Goal: Information Seeking & Learning: Compare options

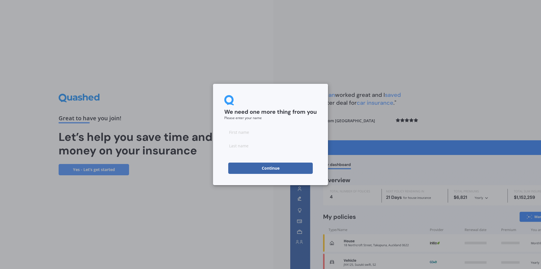
click at [265, 136] on input at bounding box center [270, 131] width 92 height 11
type input "[PERSON_NAME]"
click at [278, 169] on button "Continue" at bounding box center [270, 167] width 85 height 11
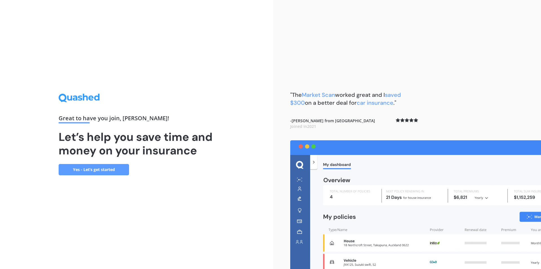
click at [103, 170] on link "Yes - Let’s get started" at bounding box center [94, 169] width 70 height 11
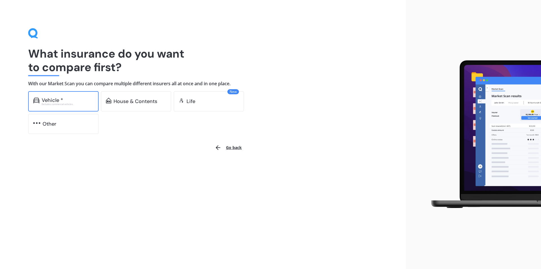
click at [65, 99] on div "Vehicle *" at bounding box center [68, 100] width 52 height 6
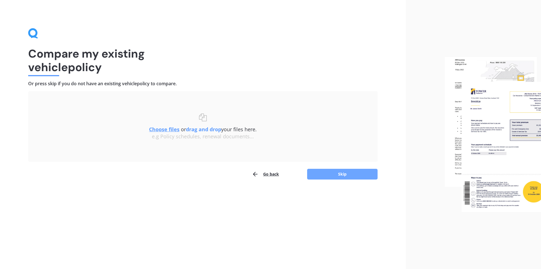
click at [332, 170] on button "Skip" at bounding box center [342, 174] width 70 height 11
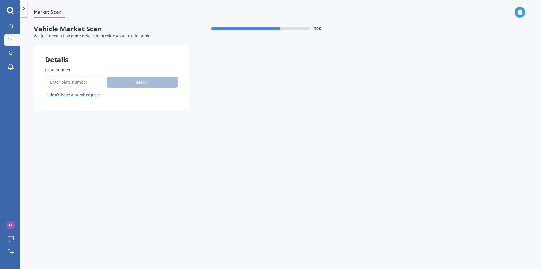
click at [60, 84] on input "Plate number" at bounding box center [75, 82] width 60 height 12
type input "Jmn481"
click at [0, 0] on button "Next" at bounding box center [0, 0] width 0 height 0
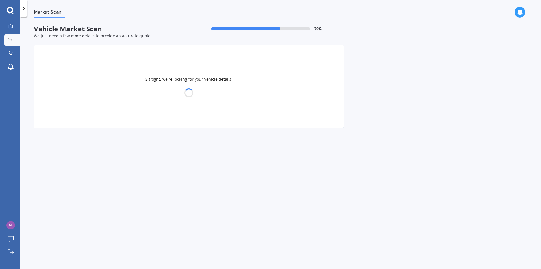
select select "TOYOTA"
select select "LANDCRUISER"
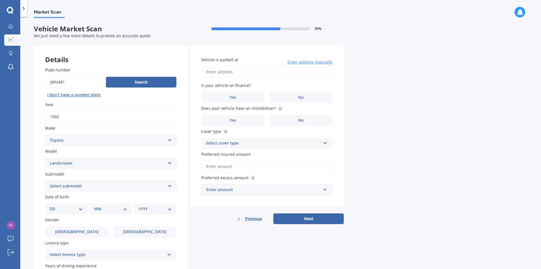
click at [81, 208] on select "DD 01 02 03 04 05 06 07 08 09 10 11 12 13 14 15 16 17 18 19 20 21 22 23 24 25 2…" at bounding box center [66, 209] width 33 height 6
select select "18"
click at [54, 206] on select "DD 01 02 03 04 05 06 07 08 09 10 11 12 13 14 15 16 17 18 19 20 21 22 23 24 25 2…" at bounding box center [66, 209] width 33 height 6
click at [111, 206] on select "MM 01 02 03 04 05 06 07 08 09 10 11 12" at bounding box center [111, 209] width 31 height 6
select select "02"
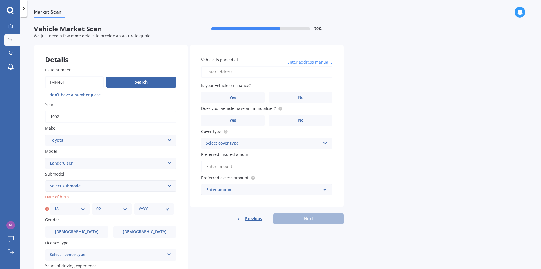
click at [96, 206] on select "MM 01 02 03 04 05 06 07 08 09 10 11 12" at bounding box center [111, 209] width 31 height 6
click at [144, 210] on select "YYYY 2025 2024 2023 2022 2021 2020 2019 2018 2017 2016 2015 2014 2013 2012 2011…" at bounding box center [154, 209] width 31 height 6
select select "1982"
click at [139, 206] on select "YYYY 2025 2024 2023 2022 2021 2020 2019 2018 2017 2016 2015 2014 2013 2012 2011…" at bounding box center [154, 209] width 31 height 6
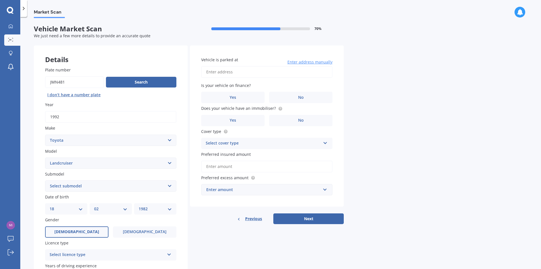
click at [88, 228] on label "[DEMOGRAPHIC_DATA]" at bounding box center [76, 231] width 63 height 11
click at [0, 0] on input "[DEMOGRAPHIC_DATA]" at bounding box center [0, 0] width 0 height 0
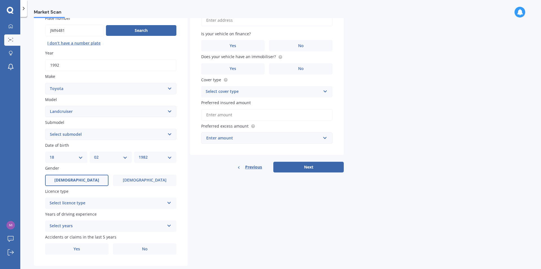
scroll to position [56, 0]
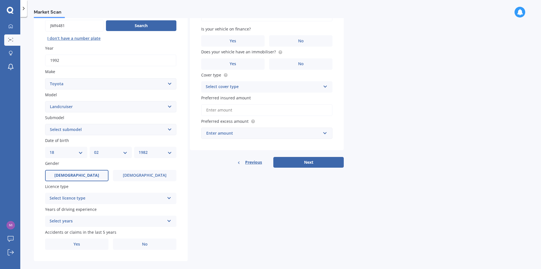
click at [142, 198] on div "Select licence type" at bounding box center [107, 198] width 115 height 7
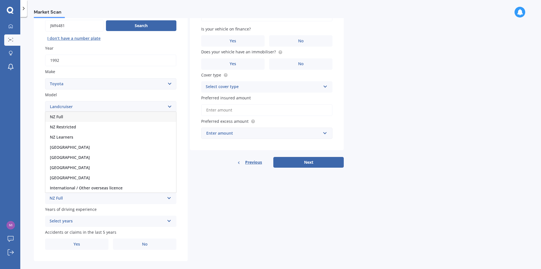
click at [76, 118] on div "NZ Full" at bounding box center [110, 117] width 131 height 10
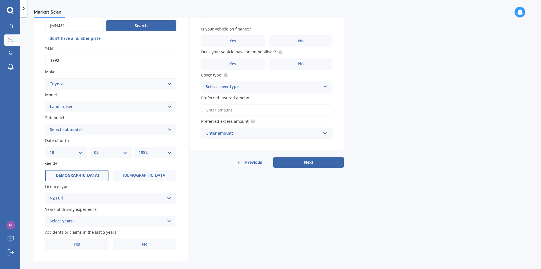
click at [123, 221] on div "Select years" at bounding box center [107, 221] width 115 height 7
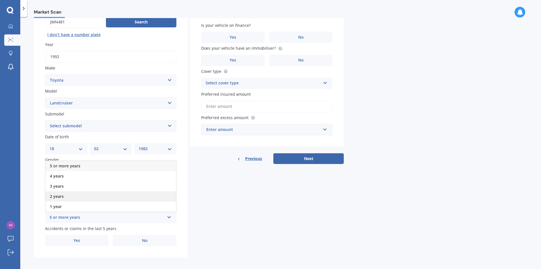
scroll to position [63, 0]
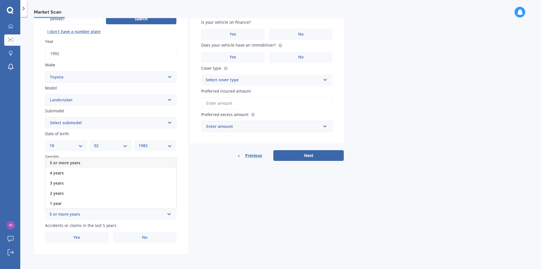
click at [79, 164] on span "5 or more years" at bounding box center [65, 162] width 30 height 5
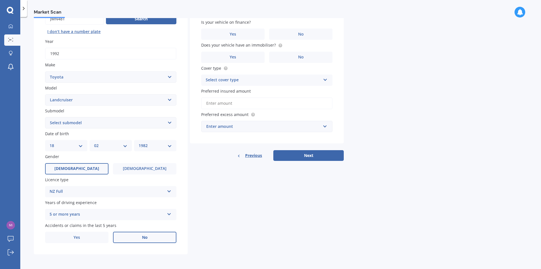
click at [147, 235] on span "No" at bounding box center [145, 237] width 6 height 5
click at [0, 0] on input "No" at bounding box center [0, 0] width 0 height 0
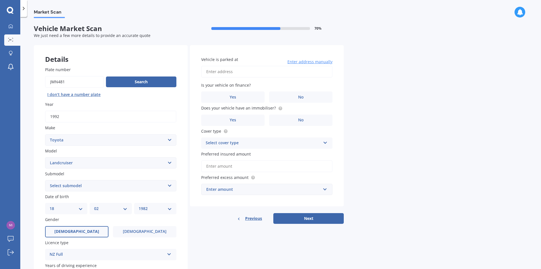
scroll to position [0, 0]
click at [242, 73] on input "Vehicle is parked at" at bounding box center [266, 72] width 131 height 12
type input "[STREET_ADDRESS]"
click at [291, 97] on label "No" at bounding box center [300, 97] width 63 height 11
click at [0, 0] on input "No" at bounding box center [0, 0] width 0 height 0
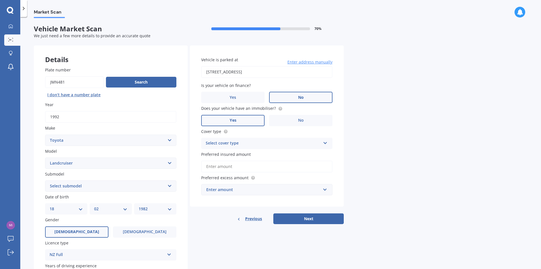
click at [235, 119] on span "Yes" at bounding box center [233, 120] width 7 height 5
click at [0, 0] on input "Yes" at bounding box center [0, 0] width 0 height 0
click at [284, 141] on div "Select cover type" at bounding box center [263, 143] width 115 height 7
click at [250, 154] on div "Comprehensive" at bounding box center [267, 154] width 131 height 10
click at [263, 165] on input "Preferred insured amount" at bounding box center [266, 166] width 131 height 12
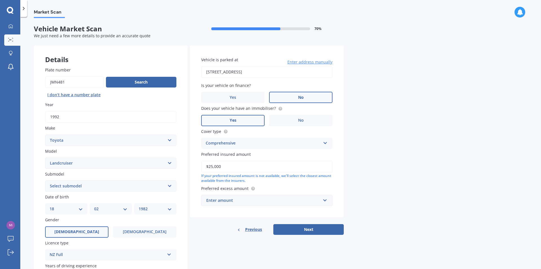
type input "$25,000"
click at [283, 199] on div "Enter amount" at bounding box center [263, 200] width 114 height 6
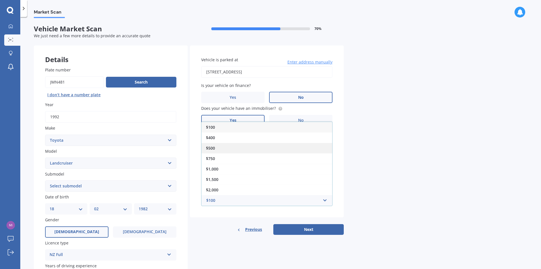
click at [241, 148] on div "$500" at bounding box center [267, 148] width 131 height 10
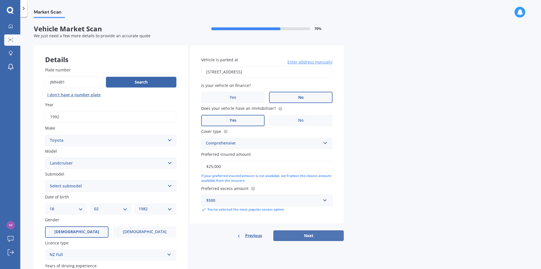
click at [309, 236] on button "Next" at bounding box center [308, 235] width 70 height 11
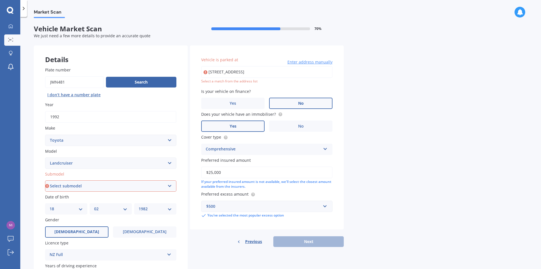
click at [264, 74] on input "[STREET_ADDRESS]" at bounding box center [266, 72] width 131 height 12
drag, startPoint x: 311, startPoint y: 72, endPoint x: 252, endPoint y: 77, distance: 59.1
click at [252, 77] on input "[STREET_ADDRESS]" at bounding box center [266, 72] width 131 height 12
type input "[STREET_ADDRESS]"
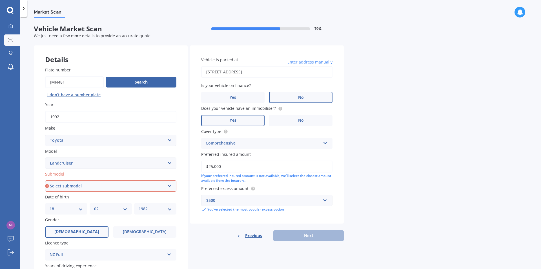
click at [124, 186] on select "Select submodel (All other) 4WD SWB Hard Top Diesel Diesel 4.2 4WD Diesel 4.5 4…" at bounding box center [110, 185] width 131 height 11
select select "DIESEL 4.2 4WD"
click at [45, 180] on select "Select submodel (All other) 4WD SWB Hard Top Diesel Diesel 4.2 4WD Diesel 4.5 4…" at bounding box center [110, 185] width 131 height 11
click at [312, 235] on button "Next" at bounding box center [308, 235] width 70 height 11
select select "18"
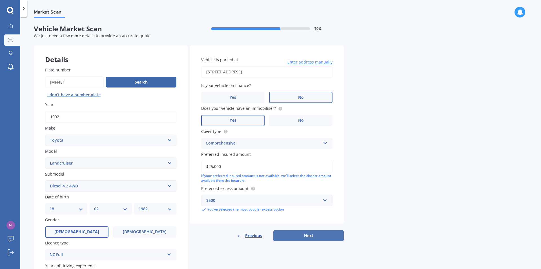
select select "02"
select select "1982"
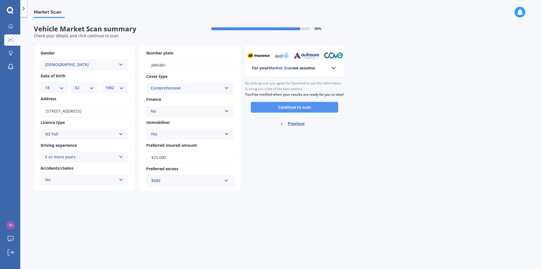
click at [312, 112] on button "Continue to scan" at bounding box center [294, 107] width 87 height 11
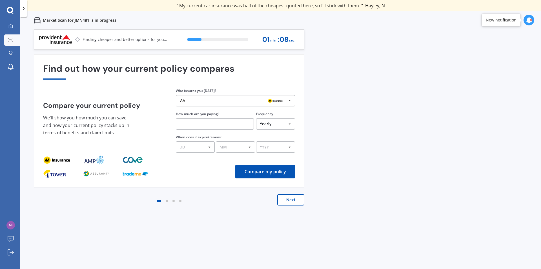
click at [299, 198] on button "Next" at bounding box center [290, 199] width 27 height 11
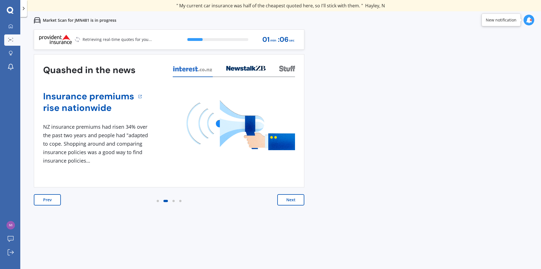
click at [291, 194] on button "Next" at bounding box center [290, 199] width 27 height 11
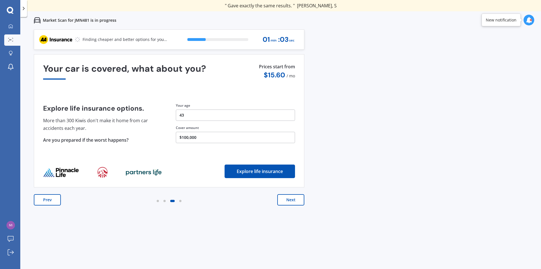
click at [292, 198] on button "Next" at bounding box center [290, 199] width 27 height 11
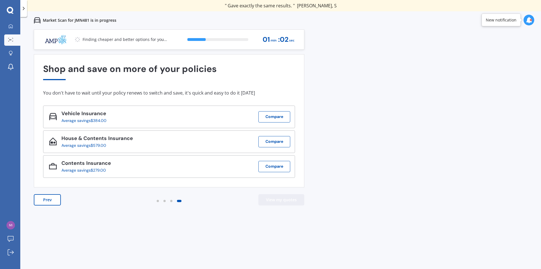
click at [292, 198] on button "View my quotes" at bounding box center [282, 199] width 46 height 11
click at [51, 203] on button "Prev" at bounding box center [47, 199] width 27 height 11
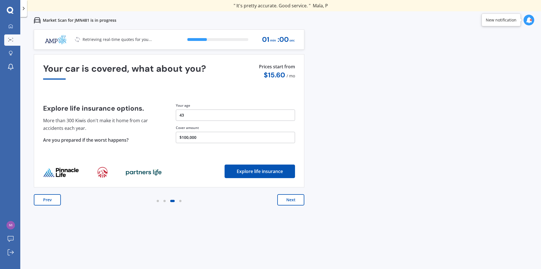
click at [51, 203] on button "Prev" at bounding box center [47, 199] width 27 height 11
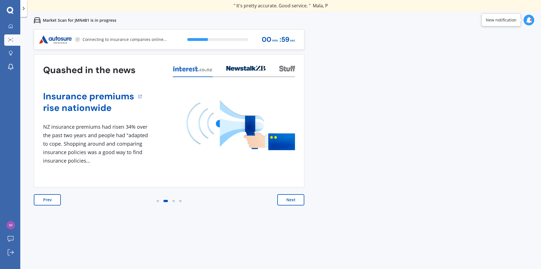
click at [51, 203] on button "Prev" at bounding box center [47, 199] width 27 height 11
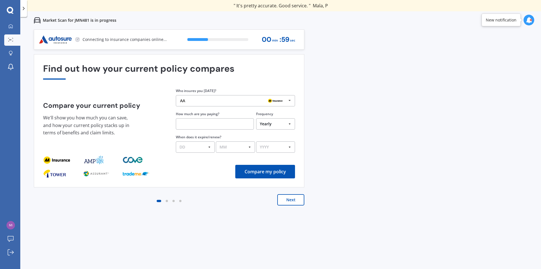
click at [51, 203] on div "Next" at bounding box center [169, 205] width 271 height 23
click at [287, 201] on button "Next" at bounding box center [290, 199] width 27 height 11
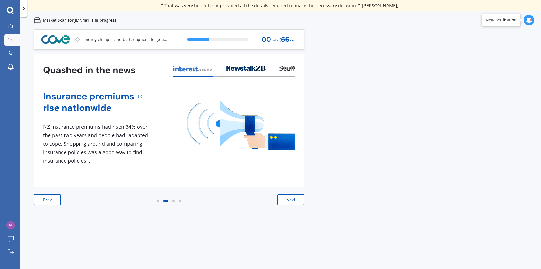
click at [287, 201] on button "Next" at bounding box center [290, 199] width 27 height 11
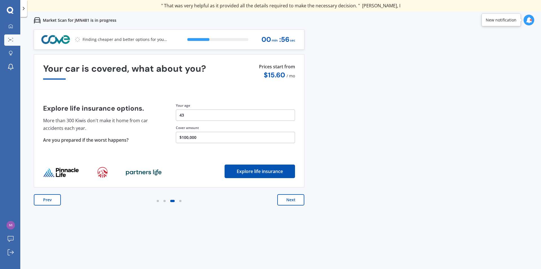
click at [287, 201] on button "Next" at bounding box center [290, 199] width 27 height 11
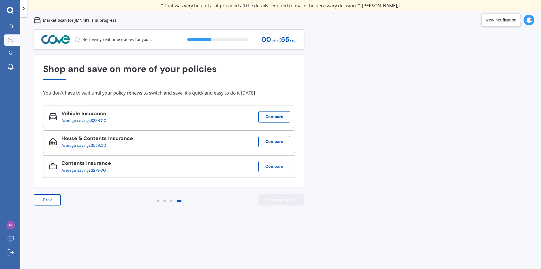
click at [287, 201] on button "View my quotes" at bounding box center [282, 199] width 46 height 11
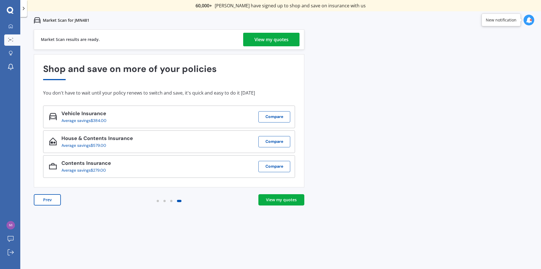
click at [269, 38] on div "View my quotes" at bounding box center [272, 40] width 34 height 14
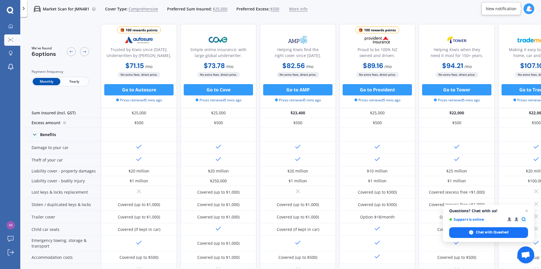
click at [78, 79] on span "Yearly" at bounding box center [74, 81] width 28 height 7
click at [83, 10] on p "Market Scan for JMN481" at bounding box center [66, 9] width 47 height 6
click at [23, 7] on icon at bounding box center [24, 9] width 6 height 6
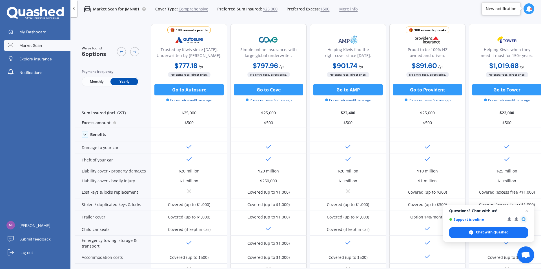
click at [75, 10] on icon at bounding box center [74, 9] width 6 height 6
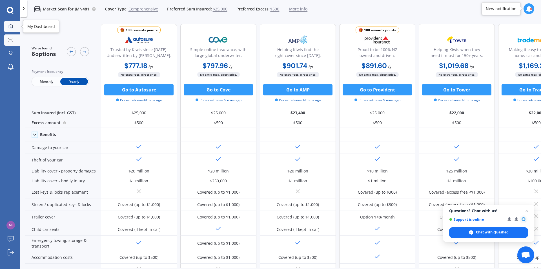
click at [12, 28] on icon at bounding box center [10, 26] width 5 height 5
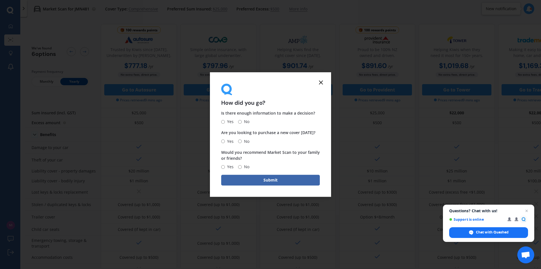
click at [222, 123] on input "Yes" at bounding box center [223, 122] width 4 height 4
radio input "true"
click at [241, 142] on input "No" at bounding box center [240, 141] width 4 height 4
radio input "true"
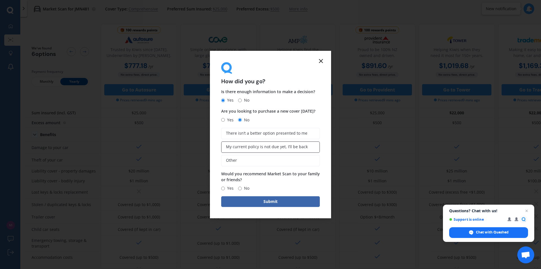
click at [304, 146] on span "My current policy is not due yet, I’ll be back" at bounding box center [267, 146] width 82 height 5
click at [0, 0] on input "My current policy is not due yet, I’ll be back" at bounding box center [0, 0] width 0 height 0
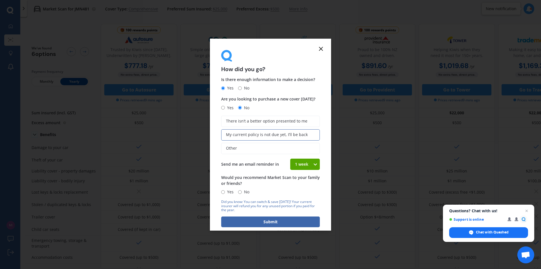
click at [322, 48] on icon at bounding box center [321, 48] width 7 height 7
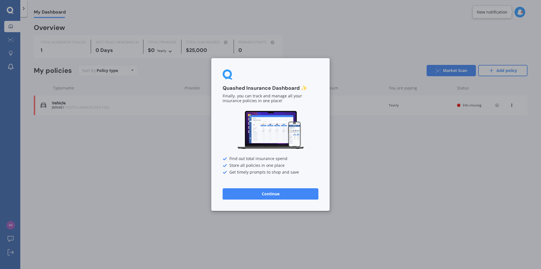
click at [292, 196] on button "Continue" at bounding box center [271, 193] width 96 height 11
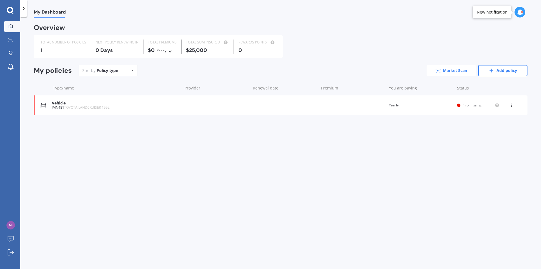
click at [437, 69] on icon at bounding box center [438, 71] width 5 height 4
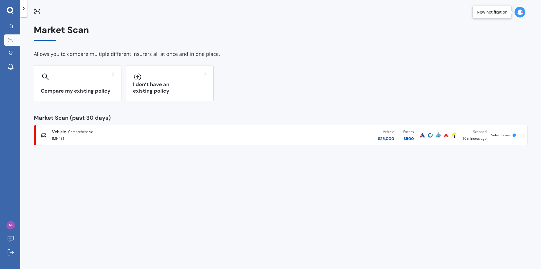
click at [37, 9] on icon at bounding box center [37, 11] width 7 height 7
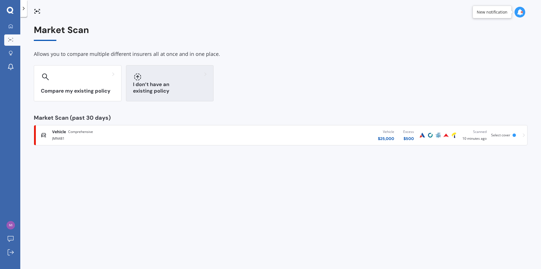
click at [159, 83] on div "I don’t have an existing policy" at bounding box center [170, 83] width 88 height 36
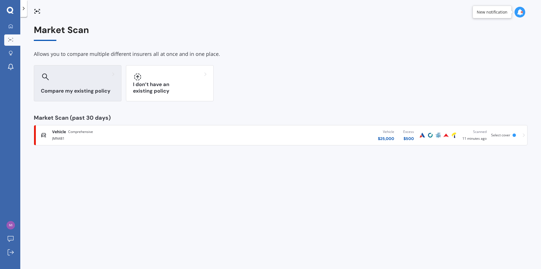
click at [105, 77] on div at bounding box center [78, 76] width 74 height 9
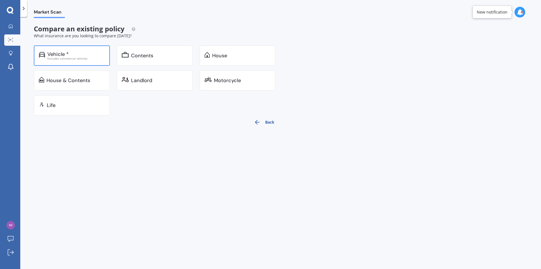
click at [81, 55] on div "Vehicle *" at bounding box center [76, 54] width 58 height 6
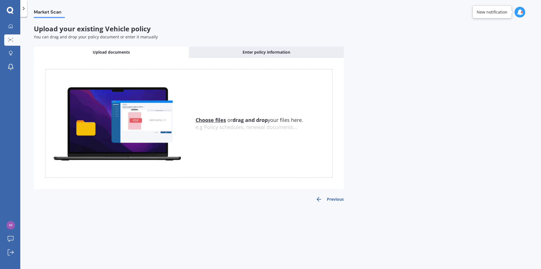
click at [24, 5] on div at bounding box center [23, 8] width 7 height 17
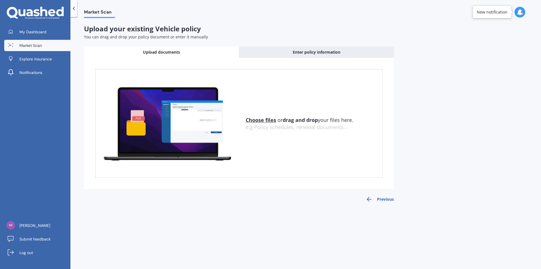
click at [74, 4] on div at bounding box center [73, 8] width 7 height 17
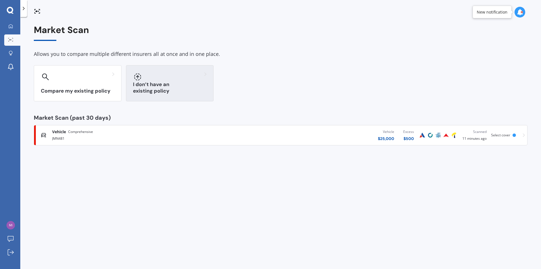
click at [191, 89] on h3 "I don’t have an existing policy" at bounding box center [170, 87] width 74 height 13
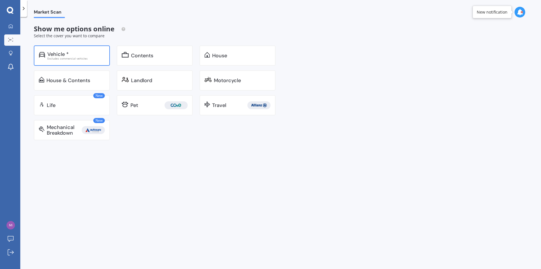
click at [70, 58] on div "Excludes commercial vehicles" at bounding box center [76, 58] width 58 height 3
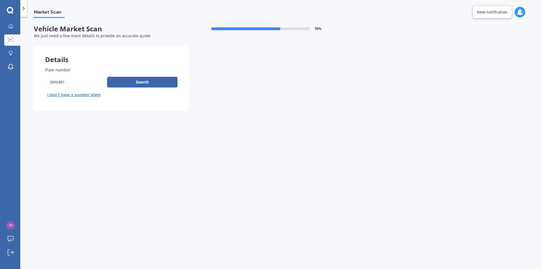
drag, startPoint x: 86, startPoint y: 83, endPoint x: 20, endPoint y: 79, distance: 66.1
click at [22, 80] on div "Market Scan Vehicle Market Scan 70 % We just need a few more details to provide…" at bounding box center [280, 144] width 521 height 252
paste input "HZK225"
type input "HZK225"
click at [149, 80] on button "Search" at bounding box center [142, 82] width 70 height 11
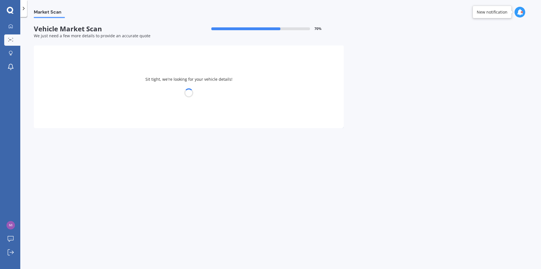
select select "BMW"
select select "18"
select select "02"
select select "1982"
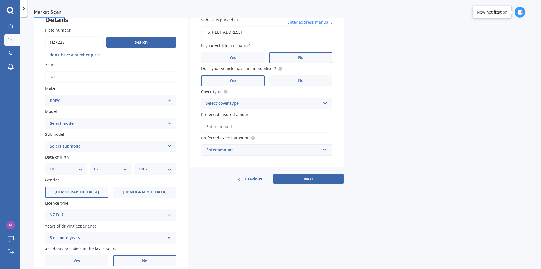
scroll to position [56, 0]
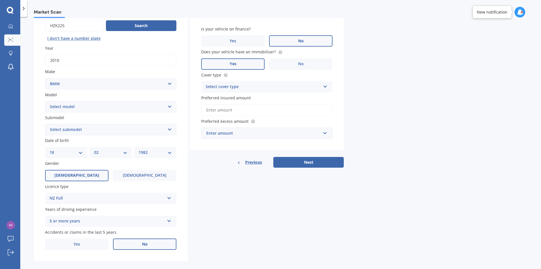
click at [129, 126] on select "Select submodel" at bounding box center [110, 129] width 131 height 11
click at [156, 126] on select "Select submodel" at bounding box center [110, 129] width 131 height 11
click at [166, 105] on select "Select model 116 116I 118 118D 120 130 218D 220I 225 250 316 318 320 320 i 323 …" at bounding box center [110, 106] width 131 height 11
select select "325"
click at [45, 101] on select "Select model 116 116I 118 118D 120 130 218D 220I 225 250 316 318 320 320 i 323 …" at bounding box center [110, 106] width 131 height 11
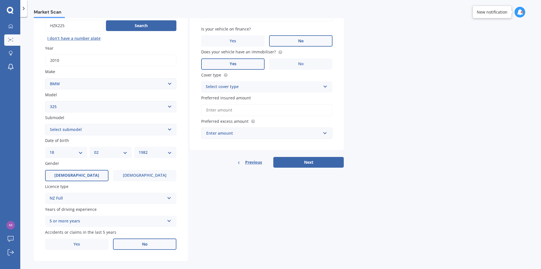
click at [132, 133] on select "Select submodel (All other) Ci d e i is ti" at bounding box center [110, 129] width 131 height 11
select select "I"
click at [45, 124] on select "Select submodel (All other) Ci d e i is ti" at bounding box center [110, 129] width 131 height 11
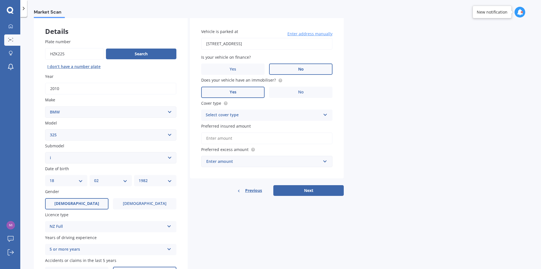
scroll to position [0, 0]
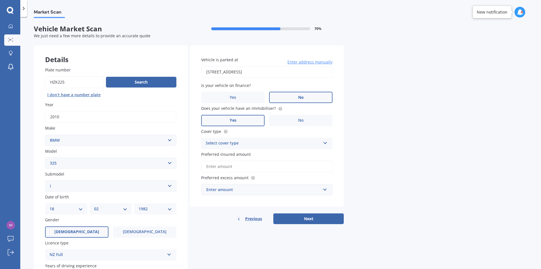
click at [254, 142] on div "Select cover type" at bounding box center [263, 143] width 115 height 7
click at [246, 149] on div "Comprehensive Third Party, Fire & Theft Third Party" at bounding box center [266, 164] width 131 height 31
click at [251, 142] on div "Select cover type" at bounding box center [264, 143] width 112 height 6
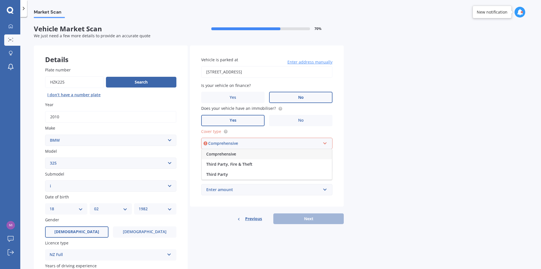
click at [248, 156] on div "Comprehensive" at bounding box center [267, 154] width 130 height 10
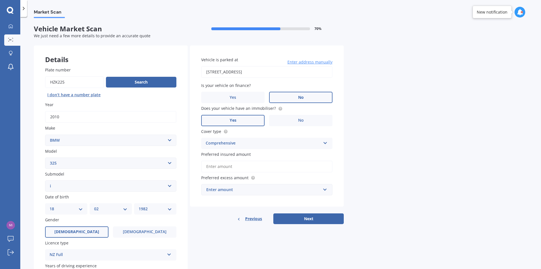
click at [240, 164] on input "Preferred insured amount" at bounding box center [266, 166] width 131 height 12
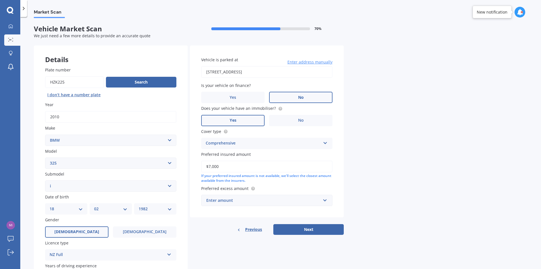
type input "$7,000"
click at [276, 199] on div "Enter amount" at bounding box center [263, 200] width 114 height 6
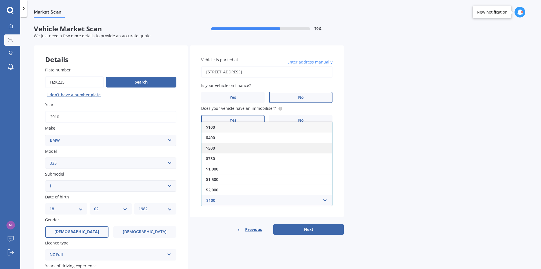
click at [235, 144] on div "$500" at bounding box center [267, 148] width 131 height 10
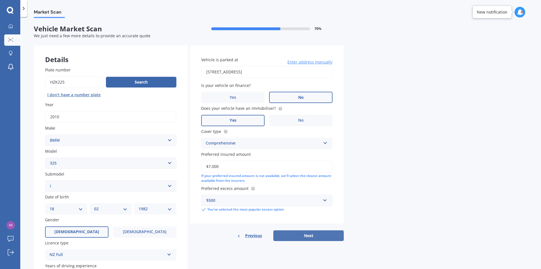
click at [308, 237] on button "Next" at bounding box center [308, 235] width 70 height 11
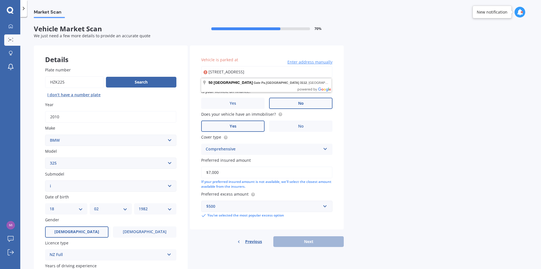
click at [301, 73] on input "[STREET_ADDRESS]" at bounding box center [266, 72] width 131 height 12
type input "[STREET_ADDRESS]"
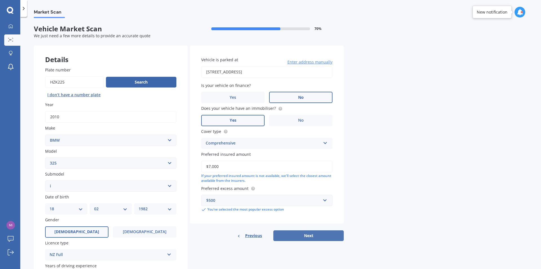
click at [313, 233] on button "Next" at bounding box center [308, 235] width 70 height 11
select select "18"
select select "02"
select select "1982"
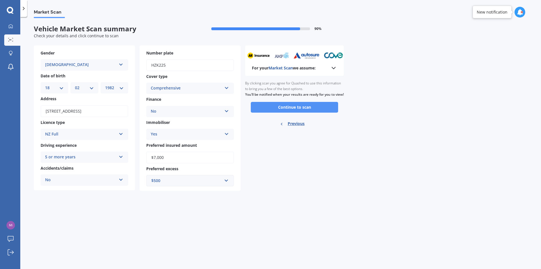
click at [305, 111] on button "Continue to scan" at bounding box center [294, 107] width 87 height 11
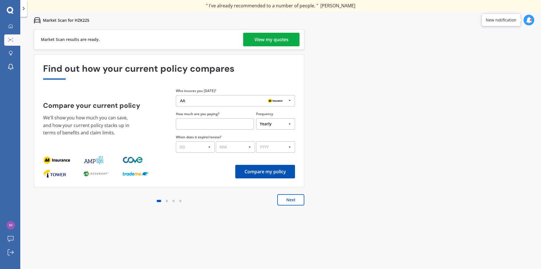
click at [279, 36] on div "View my quotes" at bounding box center [272, 40] width 34 height 14
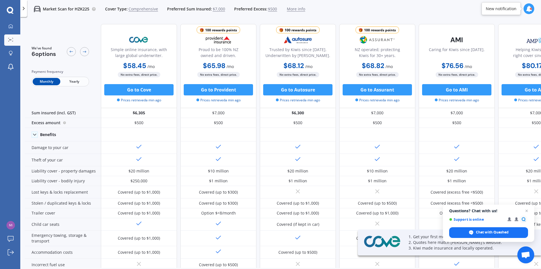
scroll to position [0, 36]
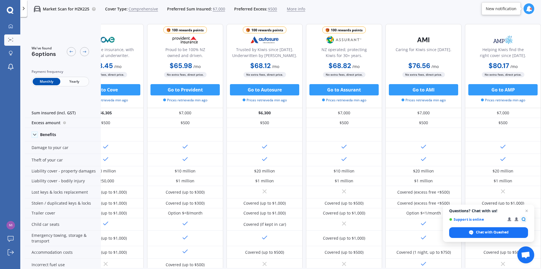
click at [78, 81] on span "Yearly" at bounding box center [74, 81] width 28 height 7
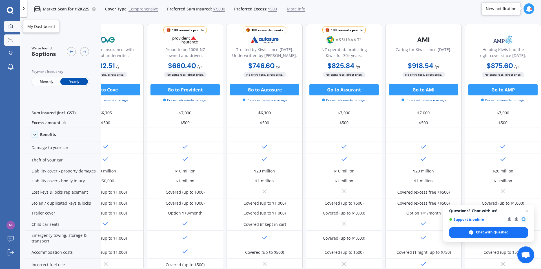
click at [11, 28] on icon at bounding box center [10, 26] width 5 height 5
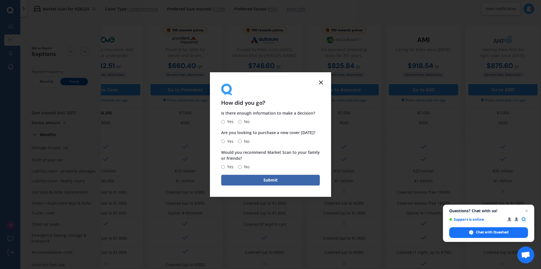
click at [322, 81] on line at bounding box center [320, 82] width 3 height 3
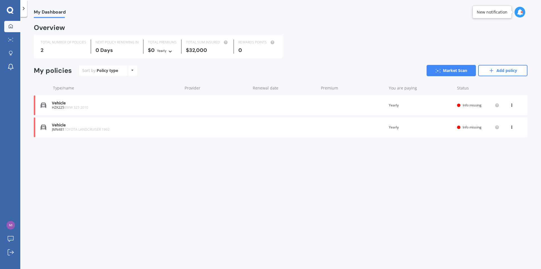
click at [25, 6] on icon at bounding box center [24, 9] width 6 height 6
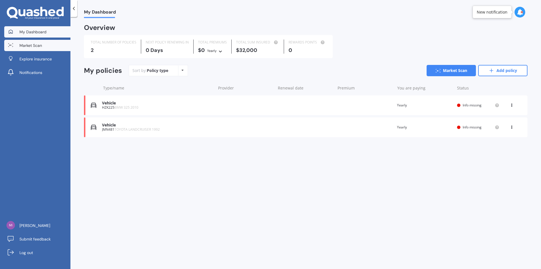
click at [34, 45] on span "Market Scan" at bounding box center [30, 46] width 23 height 6
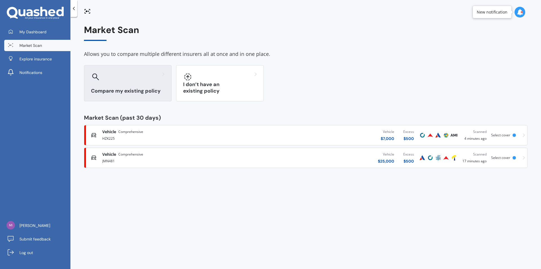
click at [136, 87] on div "Compare my existing policy" at bounding box center [128, 83] width 88 height 36
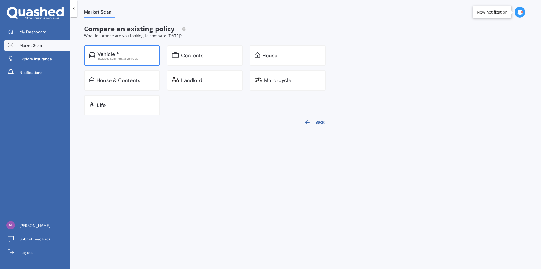
click at [134, 58] on div "Excludes commercial vehicles" at bounding box center [127, 58] width 58 height 3
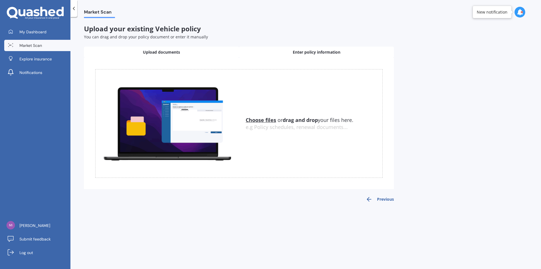
click at [273, 55] on div "Enter policy information" at bounding box center [316, 52] width 155 height 11
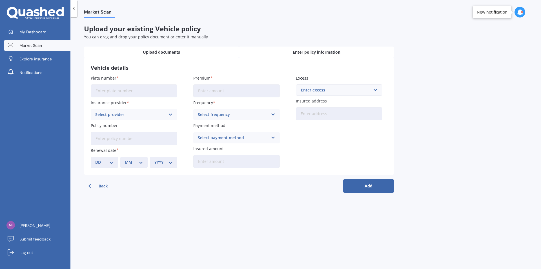
click at [159, 50] on span "Upload documents" at bounding box center [161, 52] width 37 height 6
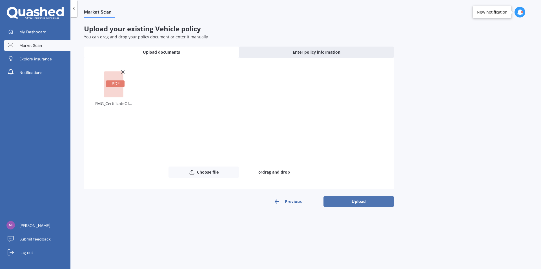
click at [363, 200] on button "Upload" at bounding box center [359, 201] width 70 height 11
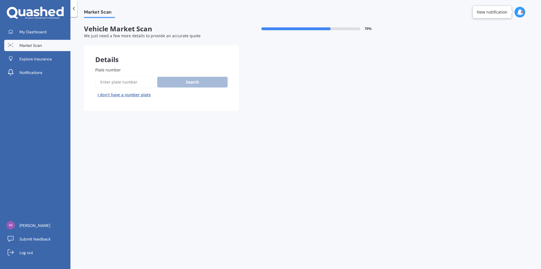
click at [133, 82] on input "Plate number" at bounding box center [125, 82] width 60 height 12
click at [123, 83] on input "Plate number" at bounding box center [125, 82] width 60 height 12
paste input "RD8828"
type input "RD8828"
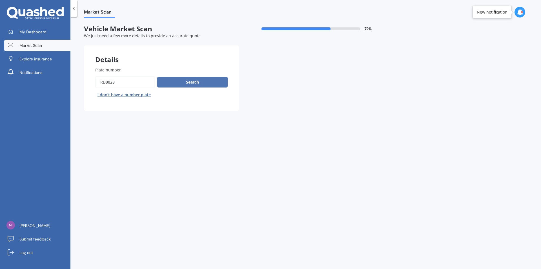
click at [168, 84] on button "Search" at bounding box center [192, 82] width 70 height 11
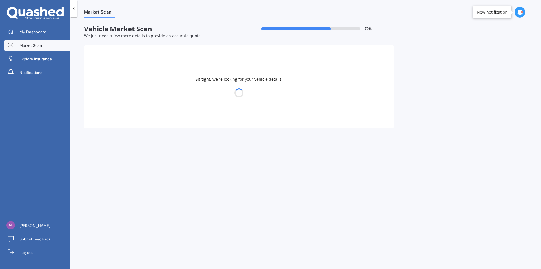
select select "BMW"
select select "18"
select select "02"
select select "1982"
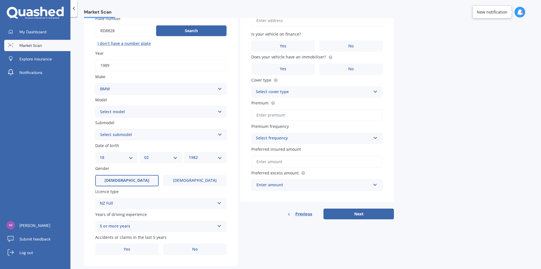
scroll to position [56, 0]
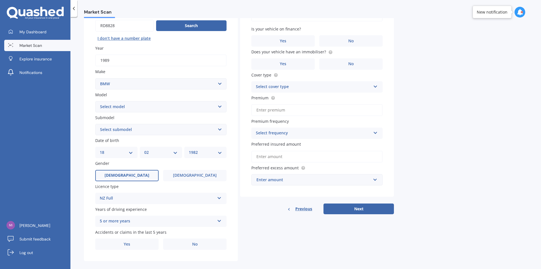
click at [176, 107] on select "Select model 116 116I 118 118D 120 130 218D 220I 225 250 316 318 320 320 i 323 …" at bounding box center [160, 106] width 131 height 11
select select "316"
click at [95, 101] on select "Select model 116 116I 118 118D 120 130 218D 220I 225 250 316 318 320 320 i 323 …" at bounding box center [160, 106] width 131 height 11
click at [138, 130] on select "Select submodel (All other) i ti" at bounding box center [160, 129] width 131 height 11
select select "I"
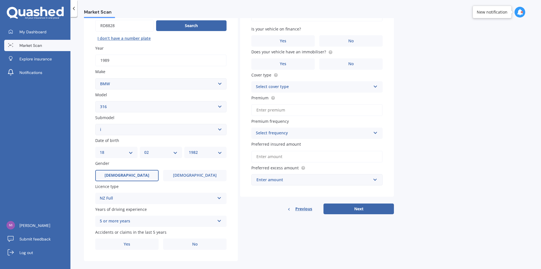
click at [95, 124] on select "Select submodel (All other) i ti" at bounding box center [160, 129] width 131 height 11
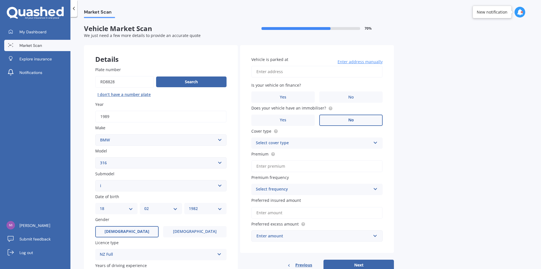
scroll to position [0, 0]
click at [301, 75] on input "Vehicle is parked at" at bounding box center [316, 72] width 131 height 12
drag, startPoint x: 369, startPoint y: 72, endPoint x: 283, endPoint y: 78, distance: 86.7
click at [283, 78] on input "[STREET_ADDRESS]" at bounding box center [316, 72] width 131 height 12
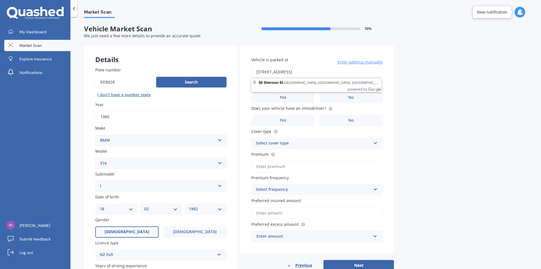
click at [331, 70] on input "[STREET_ADDRESS]" at bounding box center [316, 72] width 131 height 12
type input "[STREET_ADDRESS]"
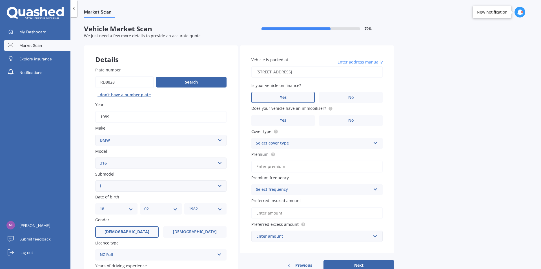
click at [298, 96] on label "Yes" at bounding box center [282, 97] width 63 height 11
click at [0, 0] on input "Yes" at bounding box center [0, 0] width 0 height 0
click at [292, 119] on label "Yes" at bounding box center [282, 120] width 63 height 11
click at [0, 0] on input "Yes" at bounding box center [0, 0] width 0 height 0
click at [319, 143] on div "Select cover type" at bounding box center [313, 143] width 115 height 7
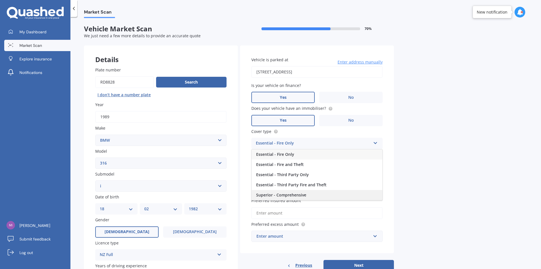
click at [301, 194] on span "Superior - Comprehensive" at bounding box center [281, 194] width 50 height 5
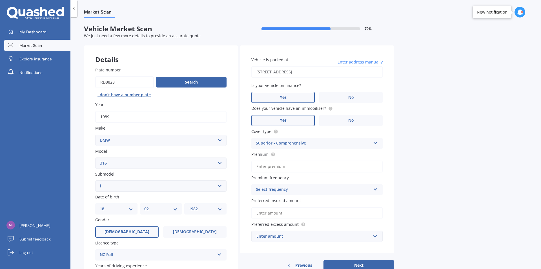
click at [297, 163] on input "Premium" at bounding box center [316, 166] width 131 height 12
click at [311, 187] on div "Select frequency" at bounding box center [313, 189] width 115 height 7
click at [279, 199] on div "Yearly" at bounding box center [317, 200] width 131 height 10
click at [308, 214] on input "Preferred insured amount" at bounding box center [316, 213] width 131 height 12
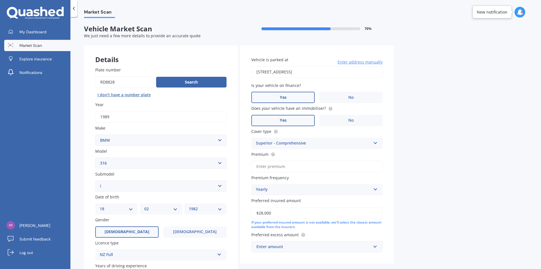
type input "$28,000"
click at [378, 247] on div "Enter amount $100 $400 $500 $750 $1,000 $1,500 $2,000" at bounding box center [316, 246] width 131 height 11
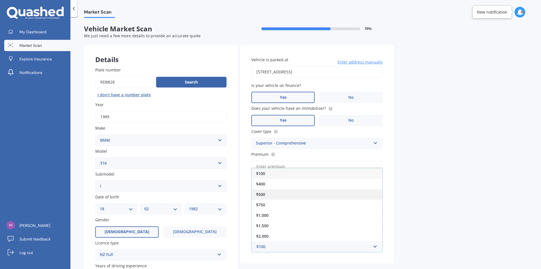
click at [292, 193] on div "$500" at bounding box center [317, 194] width 131 height 10
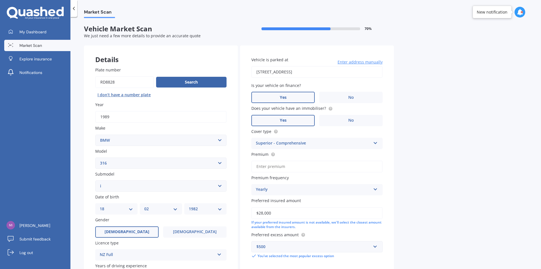
click at [305, 165] on input "Premium" at bounding box center [316, 166] width 131 height 12
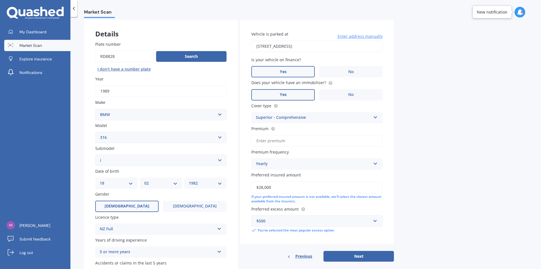
scroll to position [63, 0]
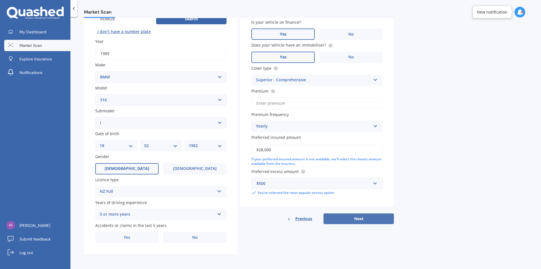
click at [356, 217] on button "Next" at bounding box center [359, 218] width 70 height 11
click at [279, 106] on input "Premium" at bounding box center [316, 103] width 131 height 12
click at [356, 218] on div "Previous Next" at bounding box center [317, 218] width 154 height 11
click at [288, 103] on input "$177.00" at bounding box center [316, 103] width 131 height 12
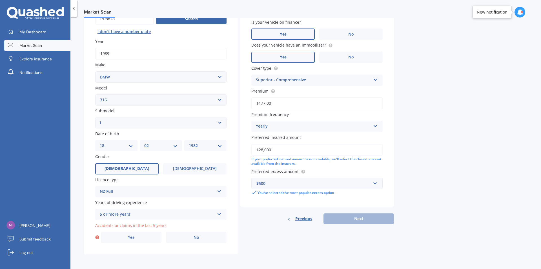
type input "$1,777.00"
drag, startPoint x: 288, startPoint y: 103, endPoint x: 152, endPoint y: 113, distance: 136.2
click at [152, 113] on div "Details Plate number Search I don’t have a number plate Year [DATE] Make Select…" at bounding box center [239, 118] width 310 height 272
click at [294, 104] on input "Premium" at bounding box center [316, 103] width 131 height 12
paste input "$177.73"
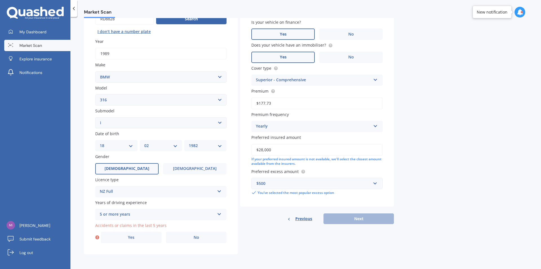
type input "$177.73"
drag, startPoint x: 347, startPoint y: 225, endPoint x: 348, endPoint y: 222, distance: 3.2
click at [348, 224] on div "Details Plate number Search I don’t have a number plate Year [DATE] Make Select…" at bounding box center [239, 118] width 310 height 272
click at [350, 218] on div "Previous Next" at bounding box center [317, 218] width 154 height 11
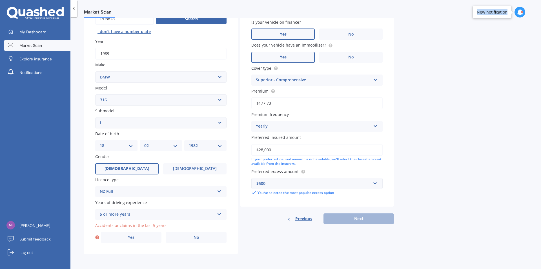
click at [350, 218] on div "Previous Next" at bounding box center [317, 218] width 154 height 11
click at [192, 233] on label "No" at bounding box center [196, 236] width 61 height 11
click at [0, 0] on input "No" at bounding box center [0, 0] width 0 height 0
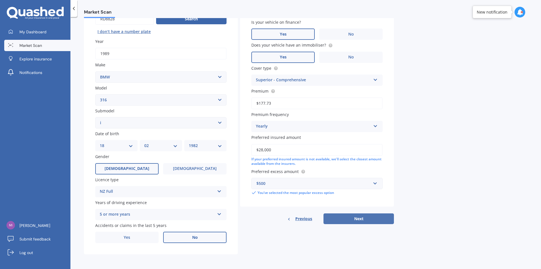
click at [356, 217] on button "Next" at bounding box center [359, 218] width 70 height 11
select select "18"
select select "02"
select select "1982"
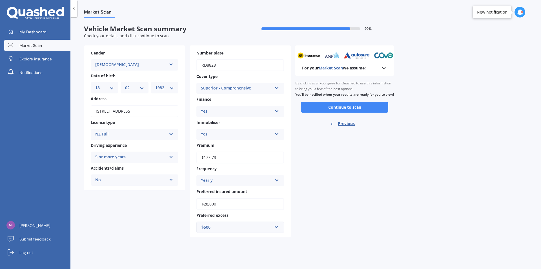
scroll to position [0, 0]
click at [371, 112] on button "Continue to scan" at bounding box center [344, 107] width 87 height 11
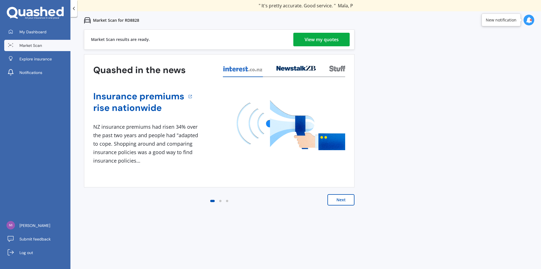
click at [328, 37] on div "View my quotes" at bounding box center [322, 40] width 34 height 14
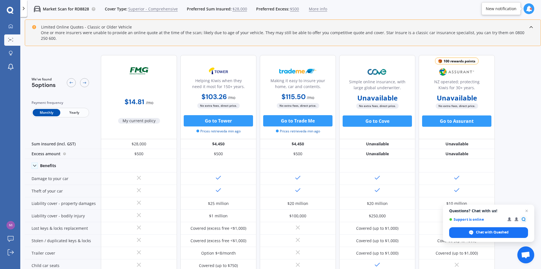
click at [81, 109] on span "Yearly" at bounding box center [74, 112] width 28 height 7
